Goal: Information Seeking & Learning: Compare options

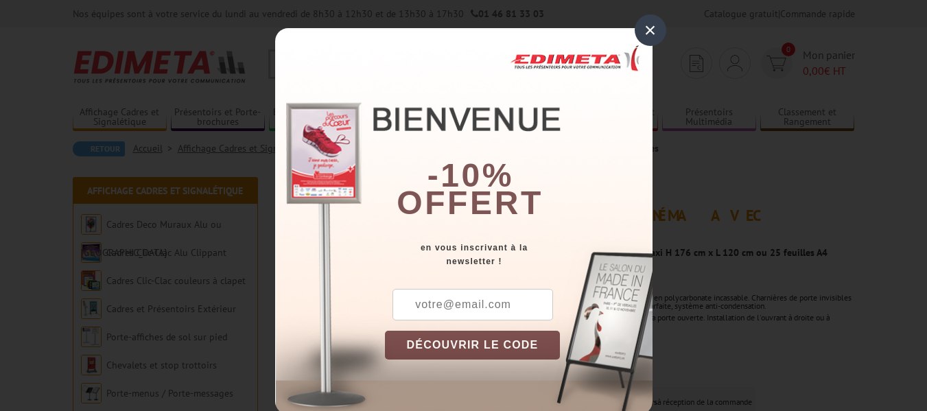
click at [644, 25] on div "×" at bounding box center [651, 30] width 32 height 32
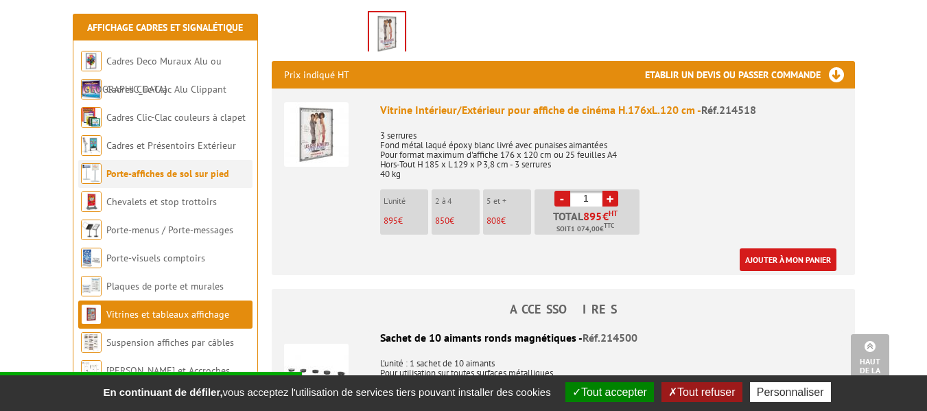
scroll to position [549, 0]
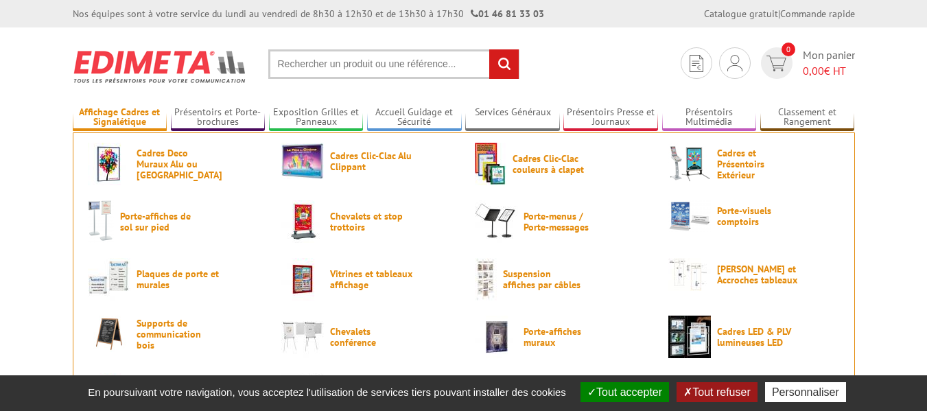
click at [117, 108] on link "Affichage Cadres et Signalétique" at bounding box center [120, 117] width 95 height 23
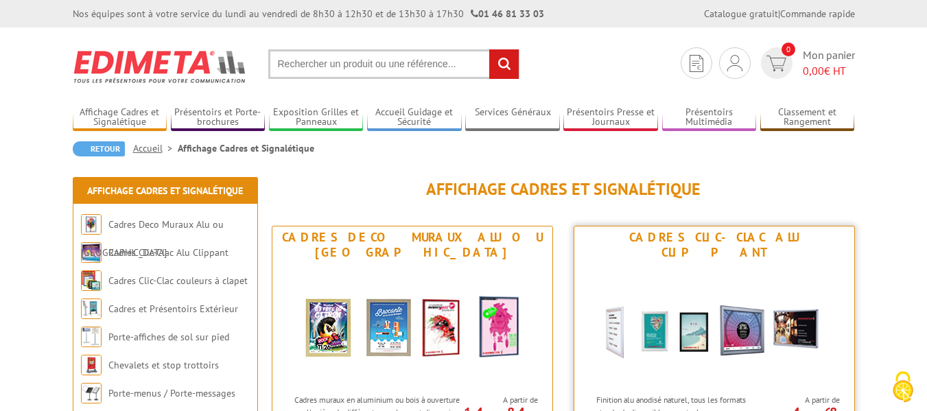
click at [686, 279] on img at bounding box center [714, 326] width 254 height 124
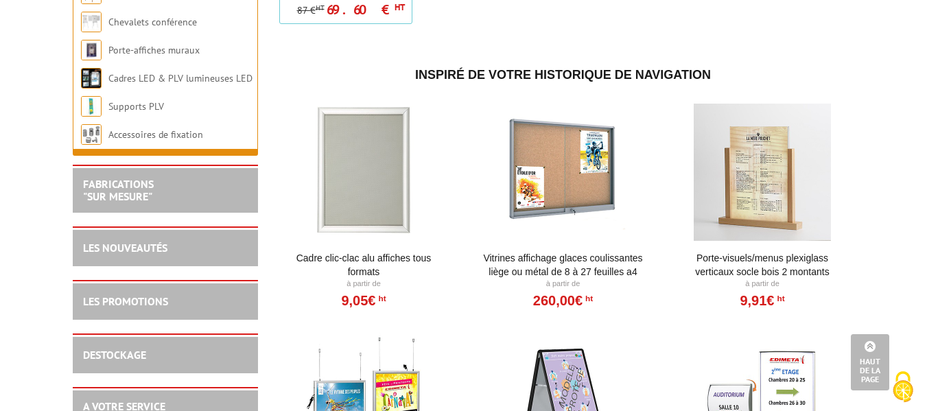
scroll to position [1373, 0]
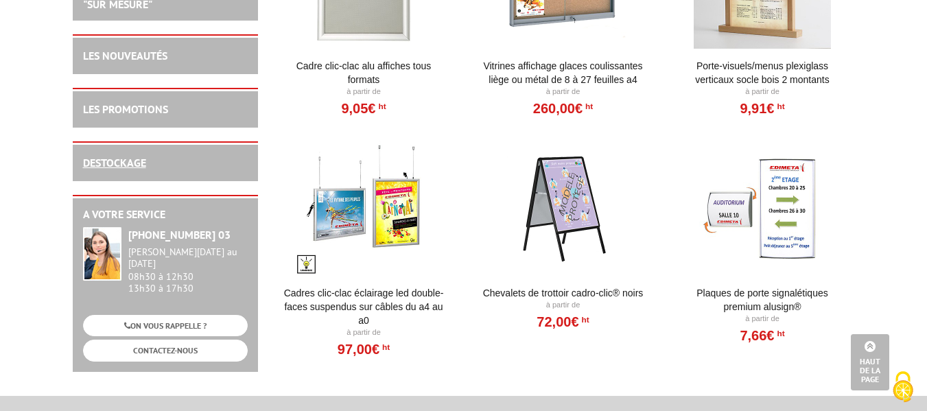
click at [110, 170] on link "DESTOCKAGE" at bounding box center [114, 163] width 63 height 14
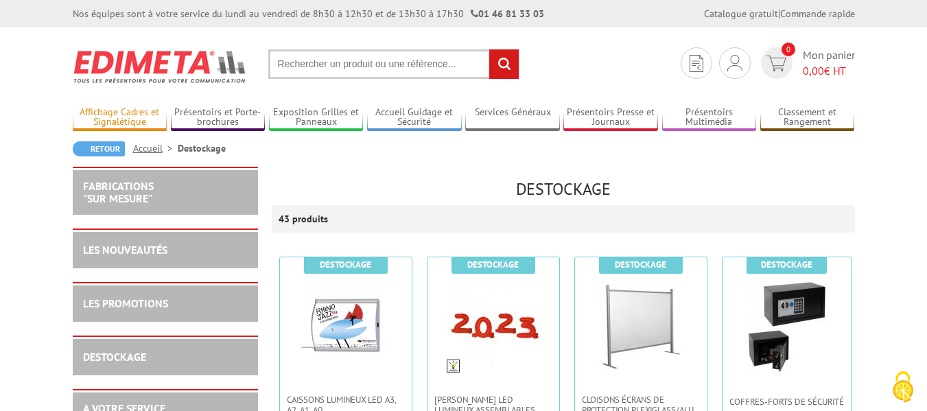
click at [132, 111] on link "Affichage Cadres et Signalétique" at bounding box center [120, 117] width 95 height 23
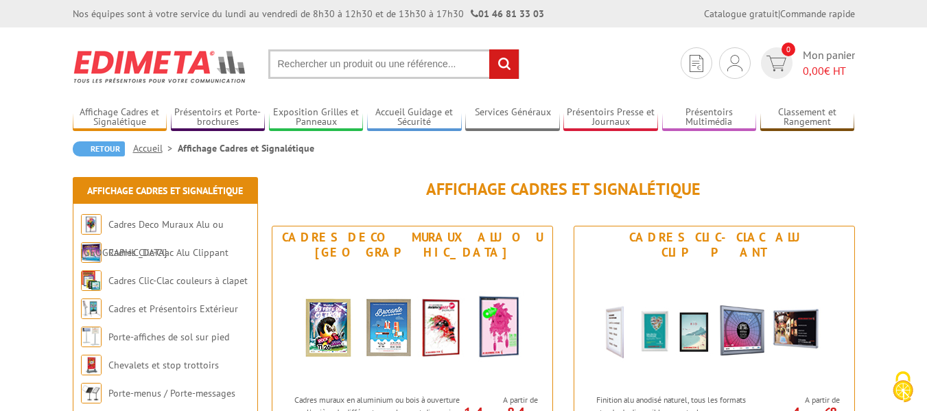
scroll to position [206, 0]
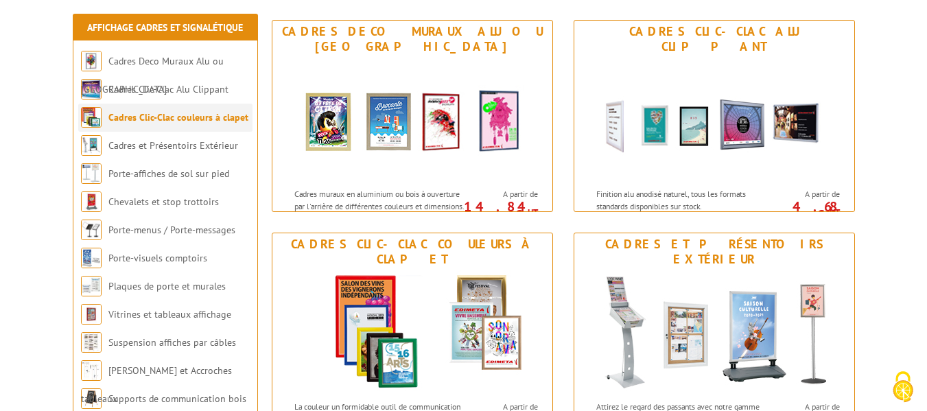
click at [165, 114] on link "Cadres Clic-Clac couleurs à clapet" at bounding box center [178, 117] width 140 height 12
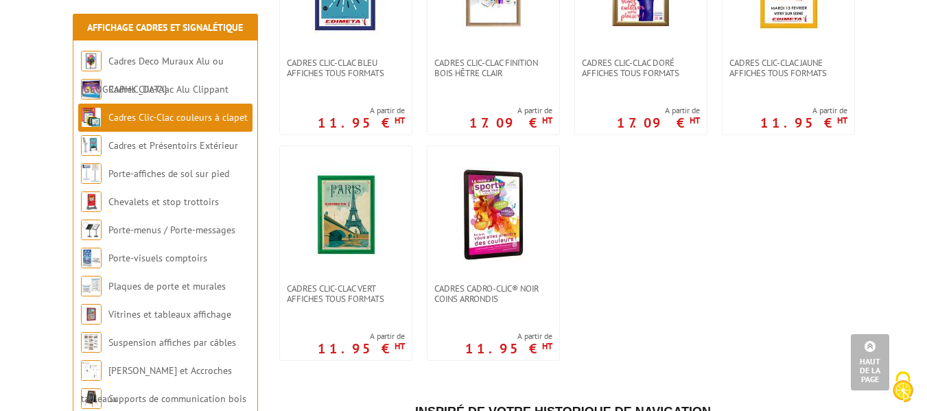
scroll to position [343, 0]
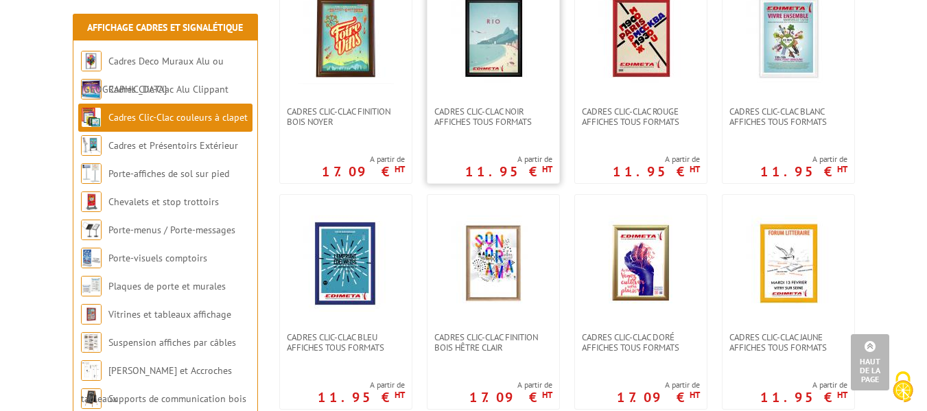
click at [471, 97] on link at bounding box center [494, 37] width 132 height 137
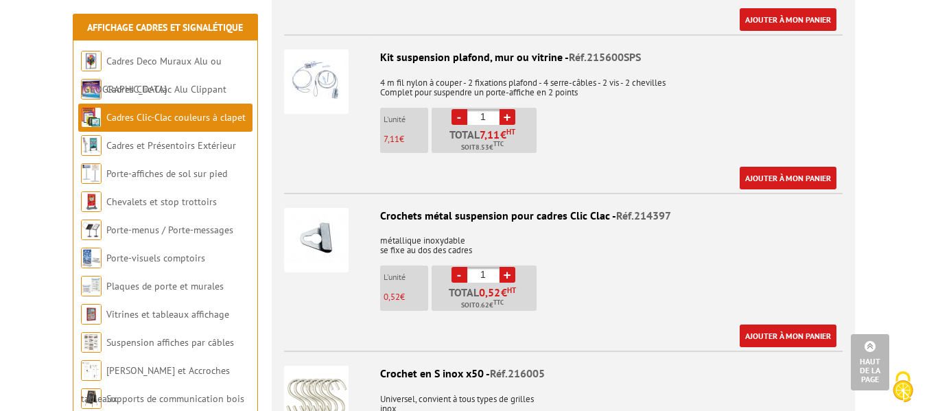
scroll to position [4530, 0]
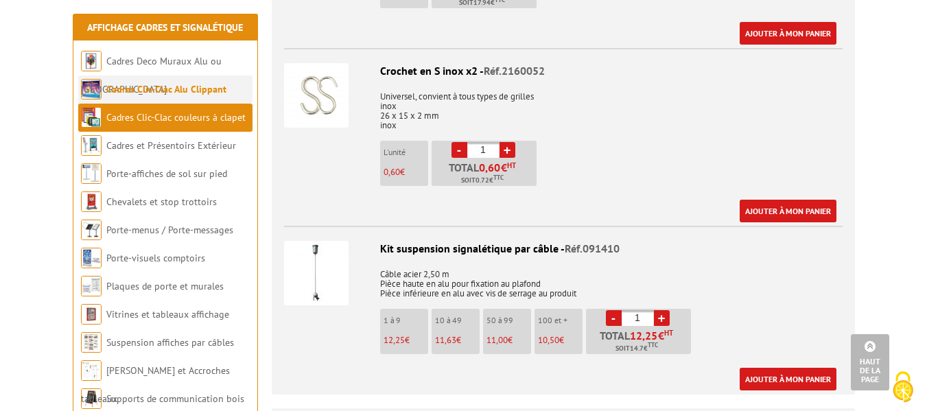
click at [139, 97] on li "Cadres Clic-Clac Alu Clippant" at bounding box center [165, 89] width 174 height 28
click at [143, 89] on link "Cadres Clic-Clac Alu Clippant" at bounding box center [166, 89] width 120 height 12
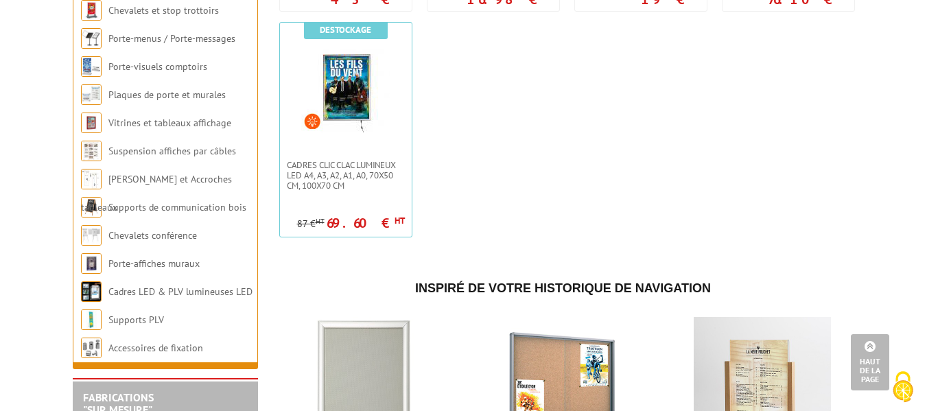
scroll to position [961, 0]
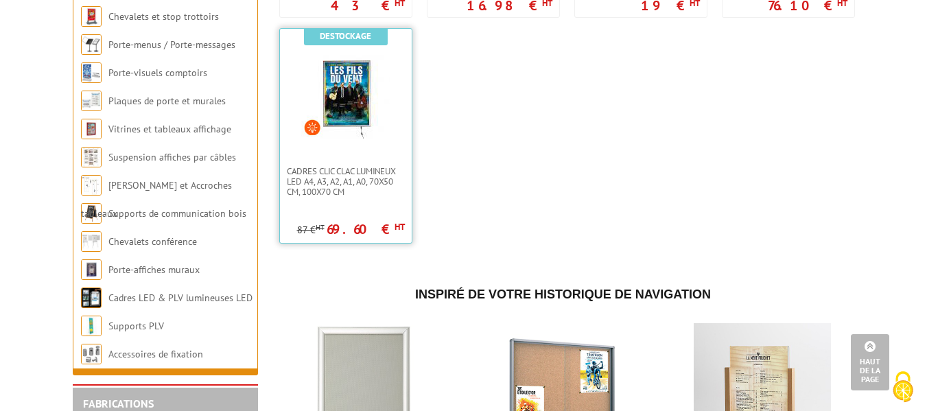
click at [365, 106] on img at bounding box center [345, 93] width 89 height 89
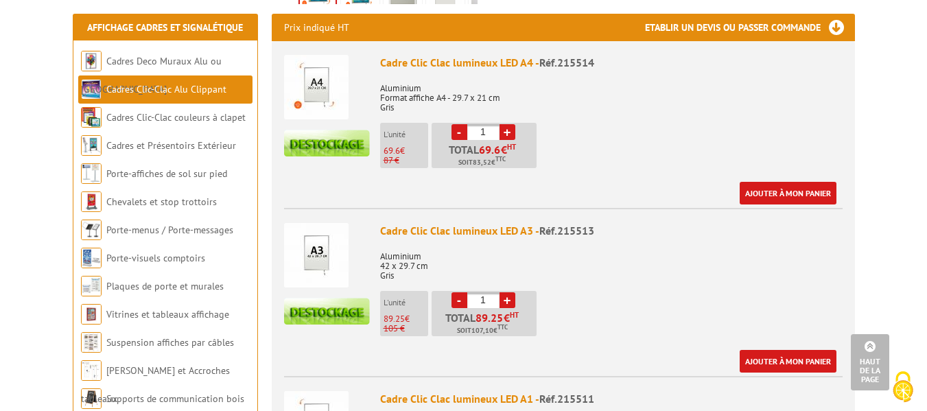
scroll to position [412, 0]
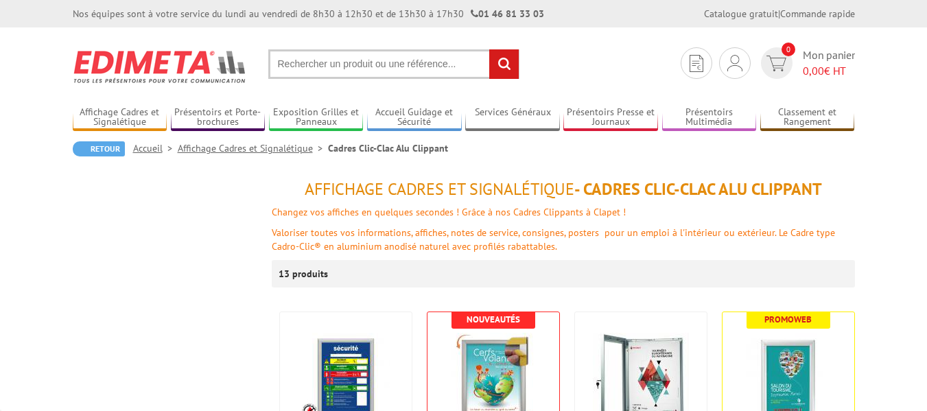
scroll to position [961, 0]
